Goal: Check status: Check status

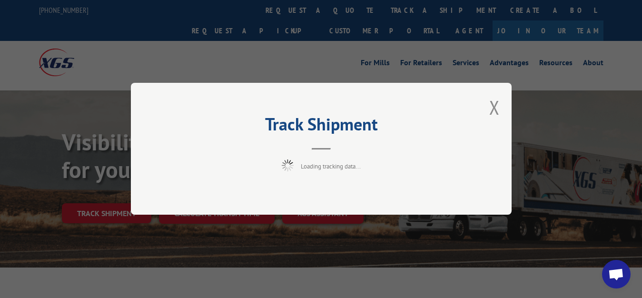
scroll to position [49, 0]
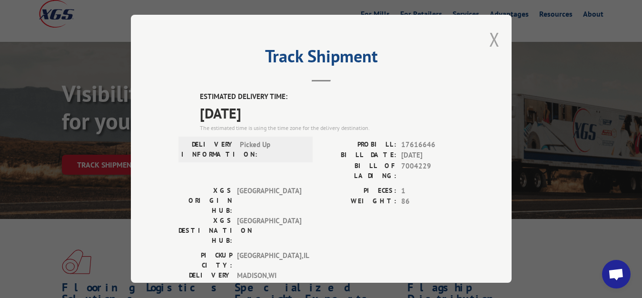
click at [489, 39] on button "Close modal" at bounding box center [494, 39] width 10 height 25
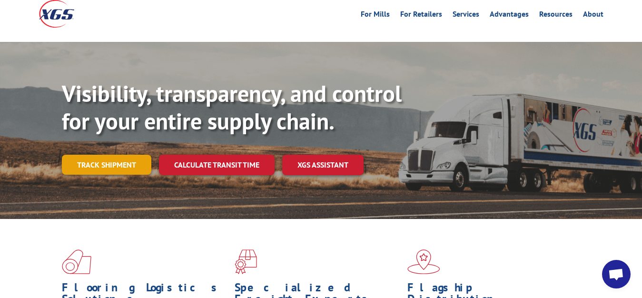
click at [99, 155] on link "Track shipment" at bounding box center [106, 165] width 89 height 20
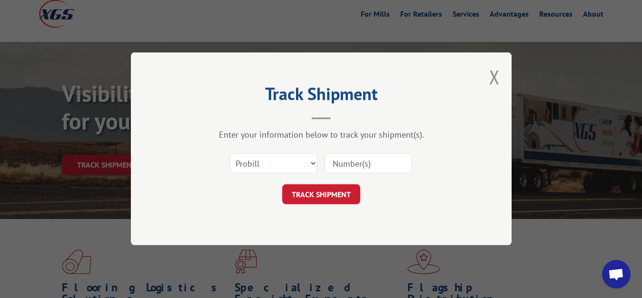
scroll to position [0, 0]
click at [230, 154] on select "Select category... Probill BOL PO" at bounding box center [274, 164] width 88 height 20
select select "bol"
click option "BOL" at bounding box center [0, 0] width 0 height 0
click at [364, 160] on input at bounding box center [369, 164] width 88 height 20
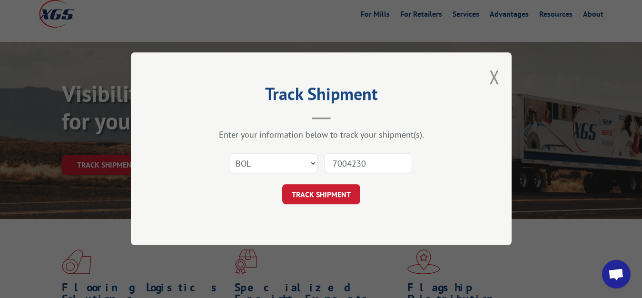
type input "7004230"
click button "TRACK SHIPMENT" at bounding box center [321, 195] width 78 height 20
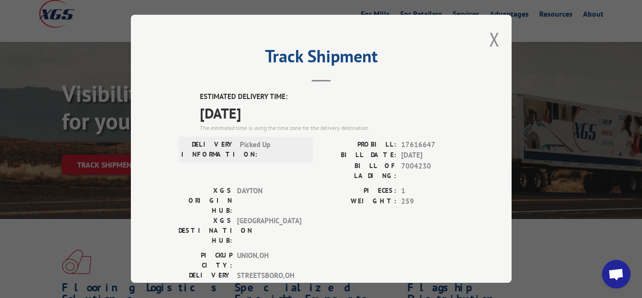
drag, startPoint x: 488, startPoint y: 36, endPoint x: 433, endPoint y: 80, distance: 70.5
click at [489, 39] on button "Close modal" at bounding box center [494, 39] width 10 height 25
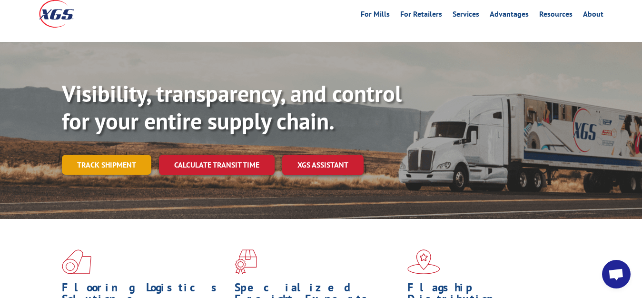
click at [75, 155] on link "Track shipment" at bounding box center [106, 165] width 89 height 20
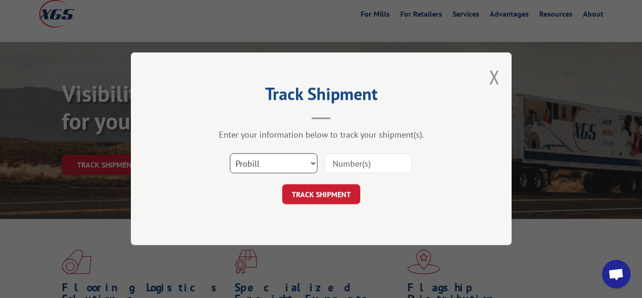
click at [230, 154] on select "Select category... Probill BOL PO" at bounding box center [274, 164] width 88 height 20
select select "bol"
click option "BOL" at bounding box center [0, 0] width 0 height 0
click at [368, 159] on input at bounding box center [369, 164] width 88 height 20
type input "7004231"
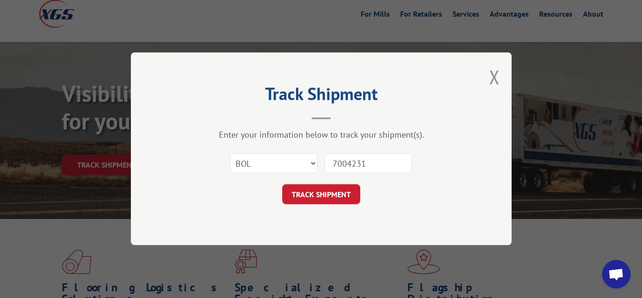
click button "TRACK SHIPMENT" at bounding box center [321, 195] width 78 height 20
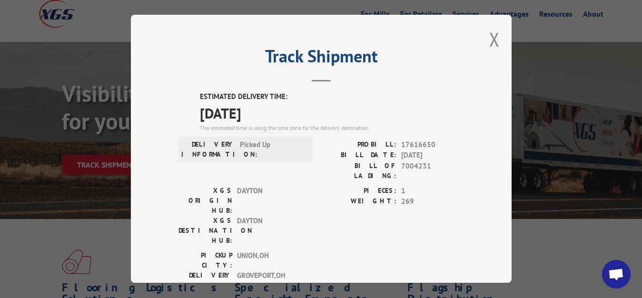
drag, startPoint x: 487, startPoint y: 39, endPoint x: 464, endPoint y: 68, distance: 35.9
click at [489, 41] on button "Close modal" at bounding box center [494, 39] width 10 height 25
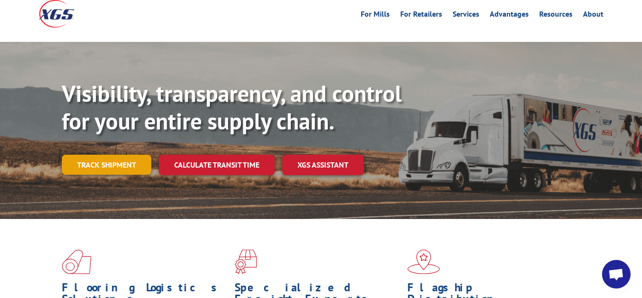
click at [110, 155] on link "Track shipment" at bounding box center [106, 165] width 89 height 20
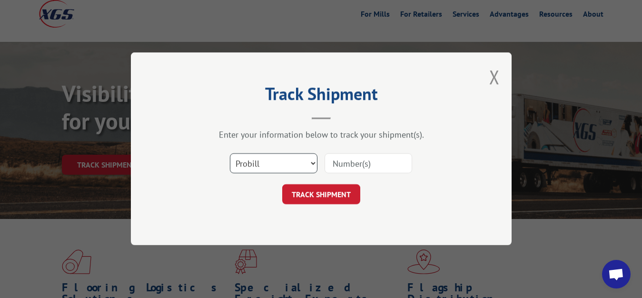
click at [230, 154] on select "Select category... Probill BOL PO" at bounding box center [274, 164] width 88 height 20
select select "bol"
click option "BOL" at bounding box center [0, 0] width 0 height 0
click at [327, 172] on input at bounding box center [369, 164] width 88 height 20
type input "7004232"
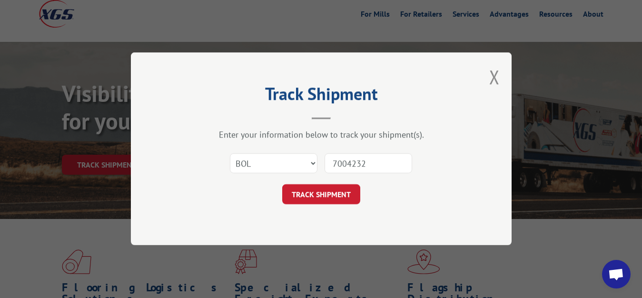
click button "TRACK SHIPMENT" at bounding box center [321, 195] width 78 height 20
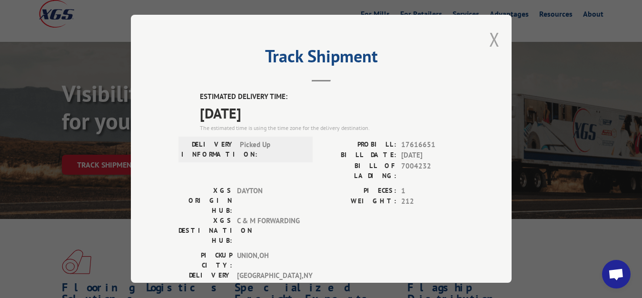
click at [489, 39] on button "Close modal" at bounding box center [494, 39] width 10 height 25
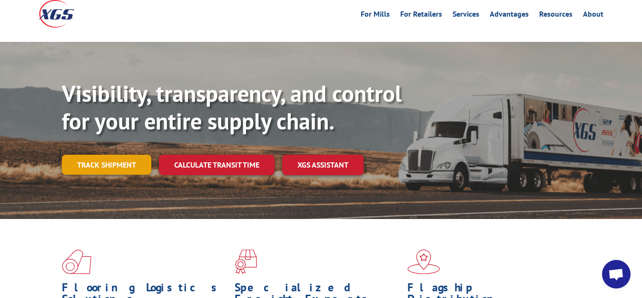
click at [121, 155] on link "Track shipment" at bounding box center [106, 165] width 89 height 20
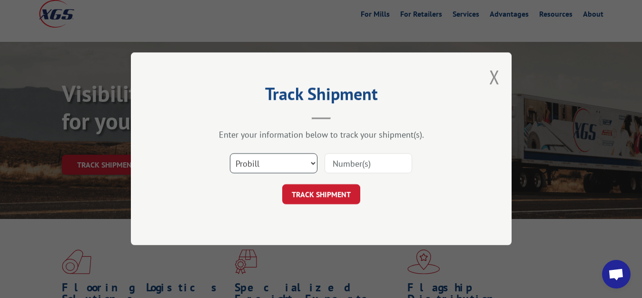
click at [230, 154] on select "Select category... Probill BOL PO" at bounding box center [274, 164] width 88 height 20
select select "bol"
click option "BOL" at bounding box center [0, 0] width 0 height 0
click at [355, 167] on input at bounding box center [369, 164] width 88 height 20
